Goal: Information Seeking & Learning: Check status

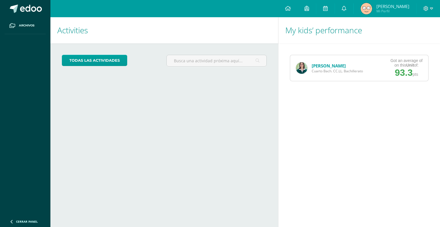
click at [312, 64] on link "[PERSON_NAME]" at bounding box center [329, 66] width 34 height 6
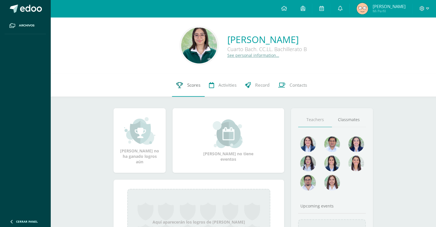
click at [188, 93] on link "Scores" at bounding box center [188, 85] width 33 height 23
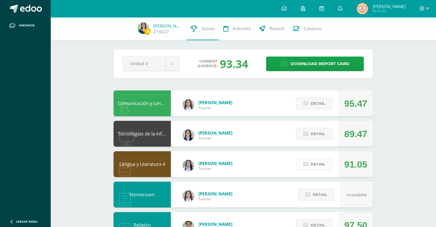
click at [320, 165] on span "Detail" at bounding box center [318, 164] width 14 height 11
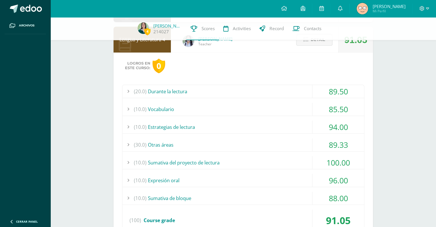
scroll to position [125, 0]
click at [332, 106] on div "85.50" at bounding box center [338, 108] width 52 height 13
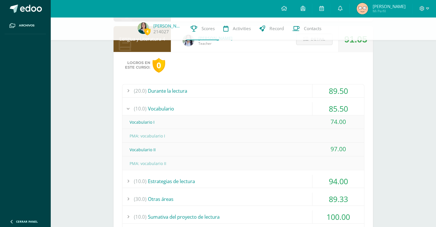
click at [332, 106] on div "85.50" at bounding box center [338, 108] width 52 height 13
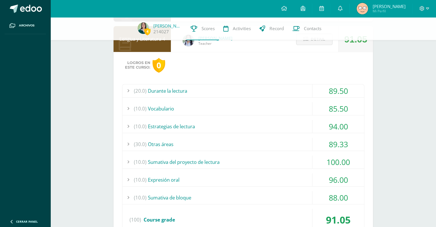
click at [333, 94] on div "89.50" at bounding box center [338, 90] width 52 height 13
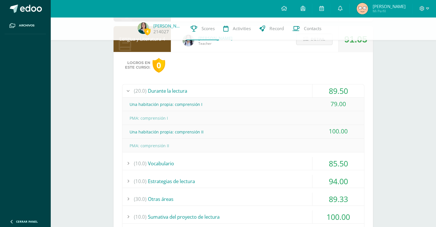
click at [333, 94] on div "89.50" at bounding box center [338, 90] width 52 height 13
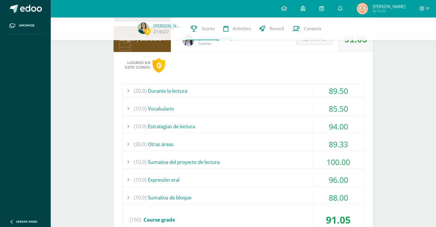
click at [288, 198] on div "(10.0) Sumativa de bloque" at bounding box center [243, 197] width 242 height 13
click at [308, 173] on div "(10.0) Expresión oral" at bounding box center [243, 179] width 242 height 13
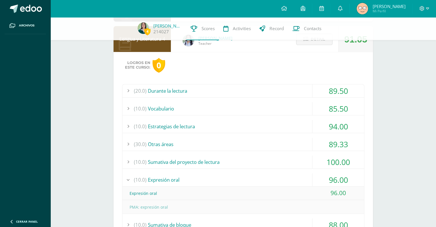
click at [308, 173] on div "(10.0) Expresión oral" at bounding box center [243, 179] width 242 height 13
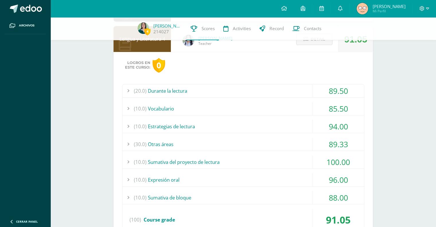
click at [303, 165] on div "(10.0) Sumativa del proyecto de lectura" at bounding box center [243, 161] width 242 height 13
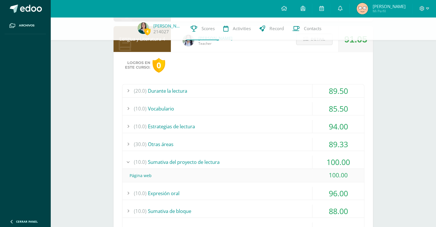
click at [317, 143] on div "89.33" at bounding box center [338, 144] width 52 height 13
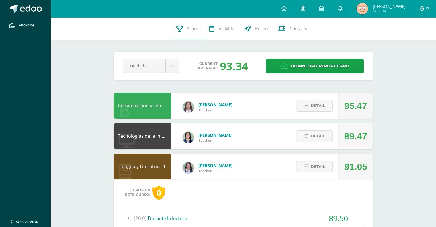
scroll to position [1, 0]
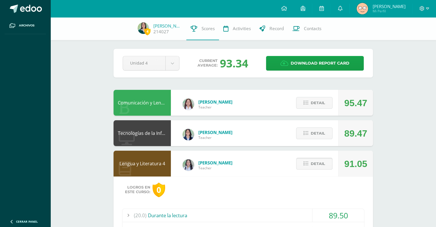
click at [324, 164] on span "Detail" at bounding box center [318, 163] width 14 height 11
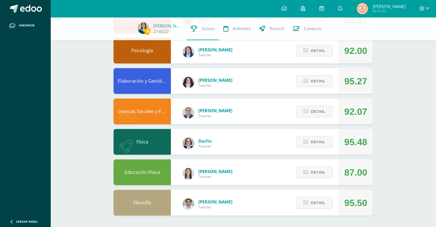
scroll to position [0, 0]
